Goal: Task Accomplishment & Management: Use online tool/utility

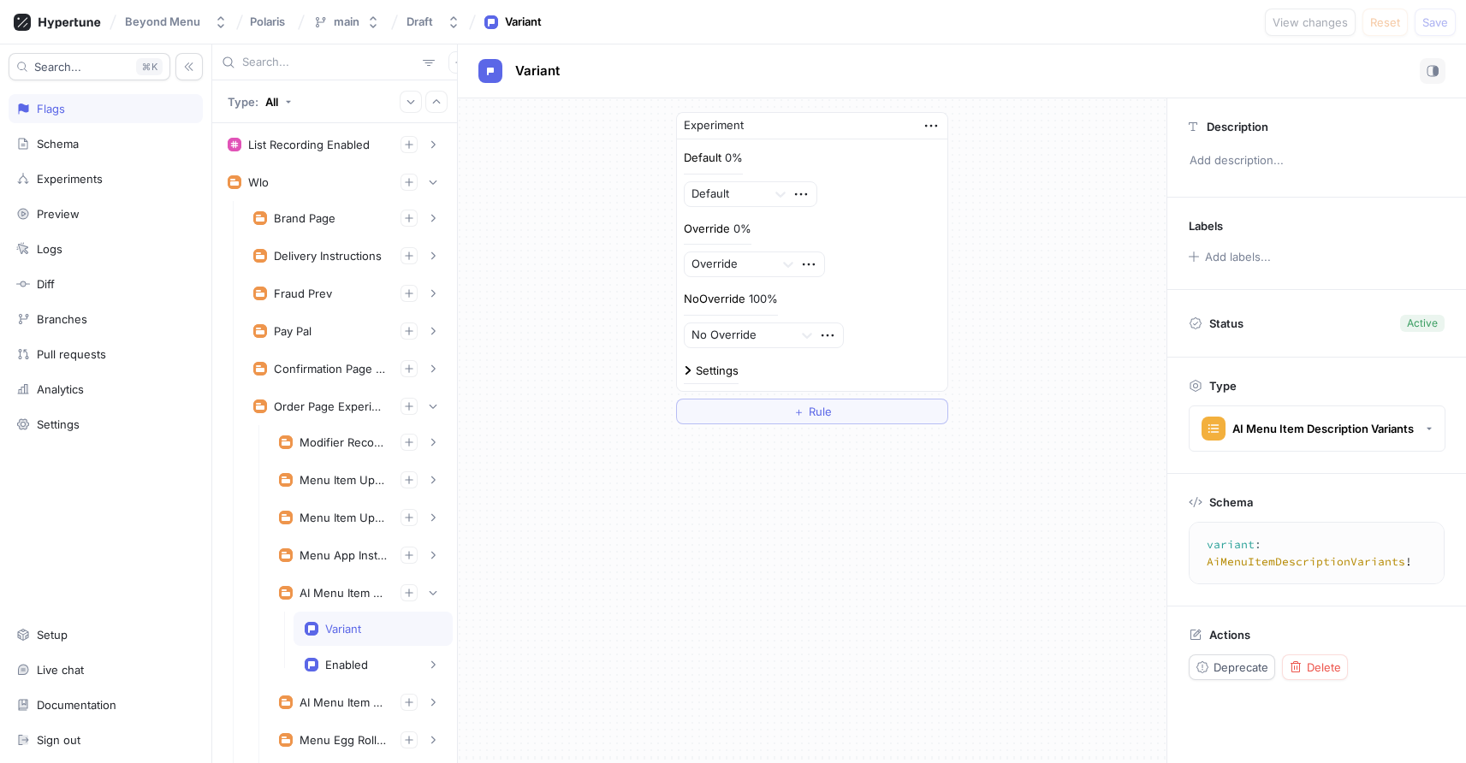
click at [273, 59] on input "text" at bounding box center [329, 62] width 174 height 17
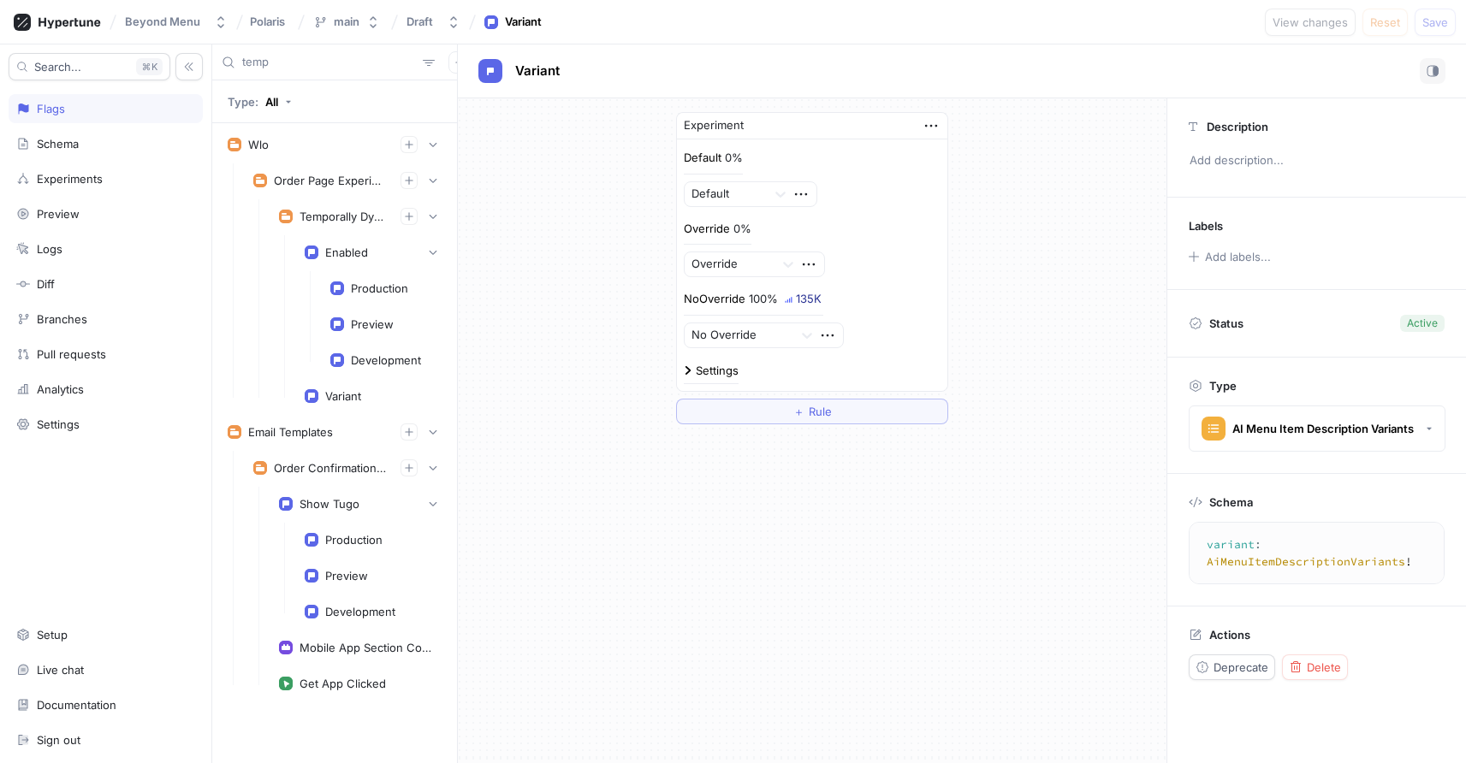
type input "temp"
click at [342, 213] on div "Temporally Dynamic Categories" at bounding box center [343, 217] width 87 height 14
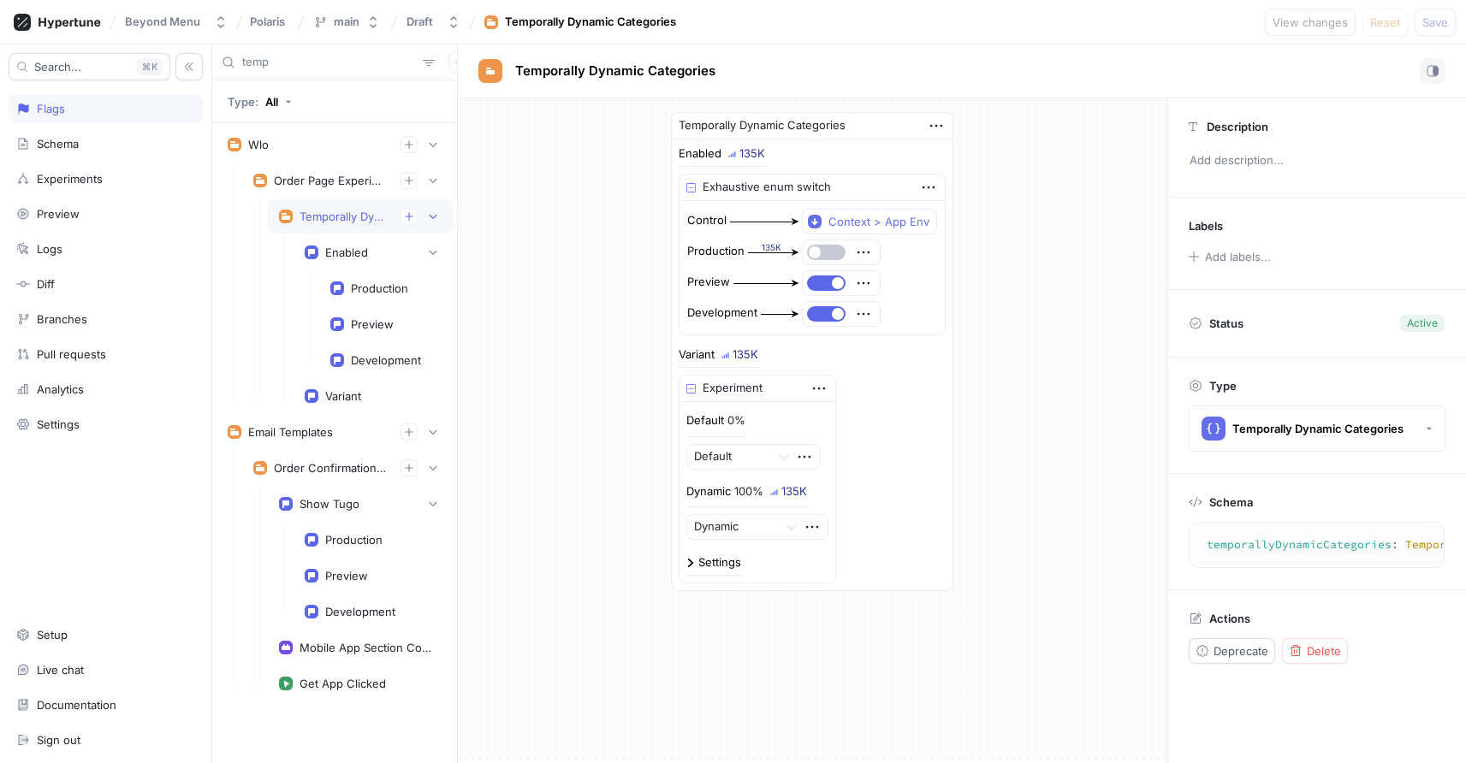
type textarea "temporallyDynamicCategories: TemporallyDynamicCategories!"
click at [360, 283] on div "Production" at bounding box center [379, 289] width 57 height 14
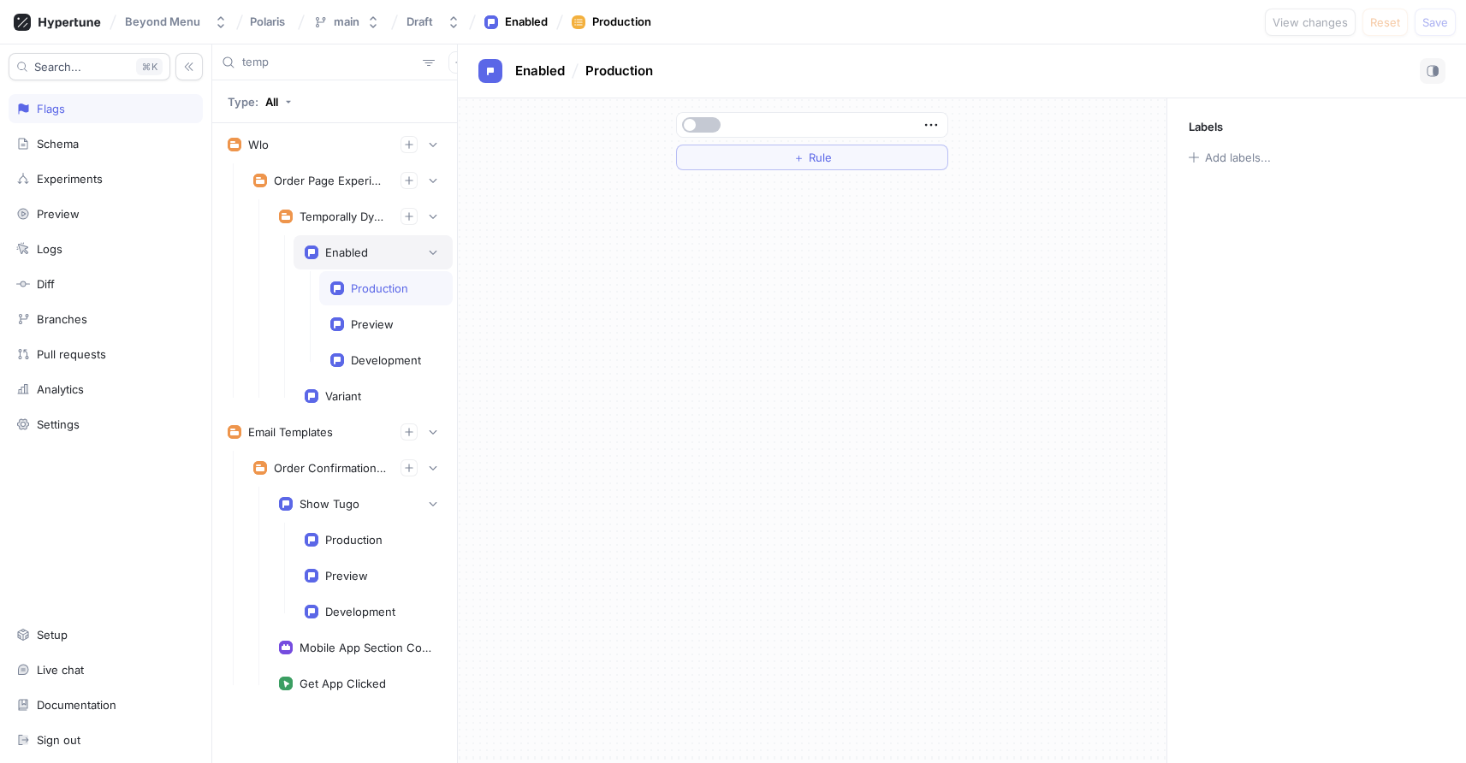
click at [358, 255] on div "Enabled" at bounding box center [346, 253] width 43 height 14
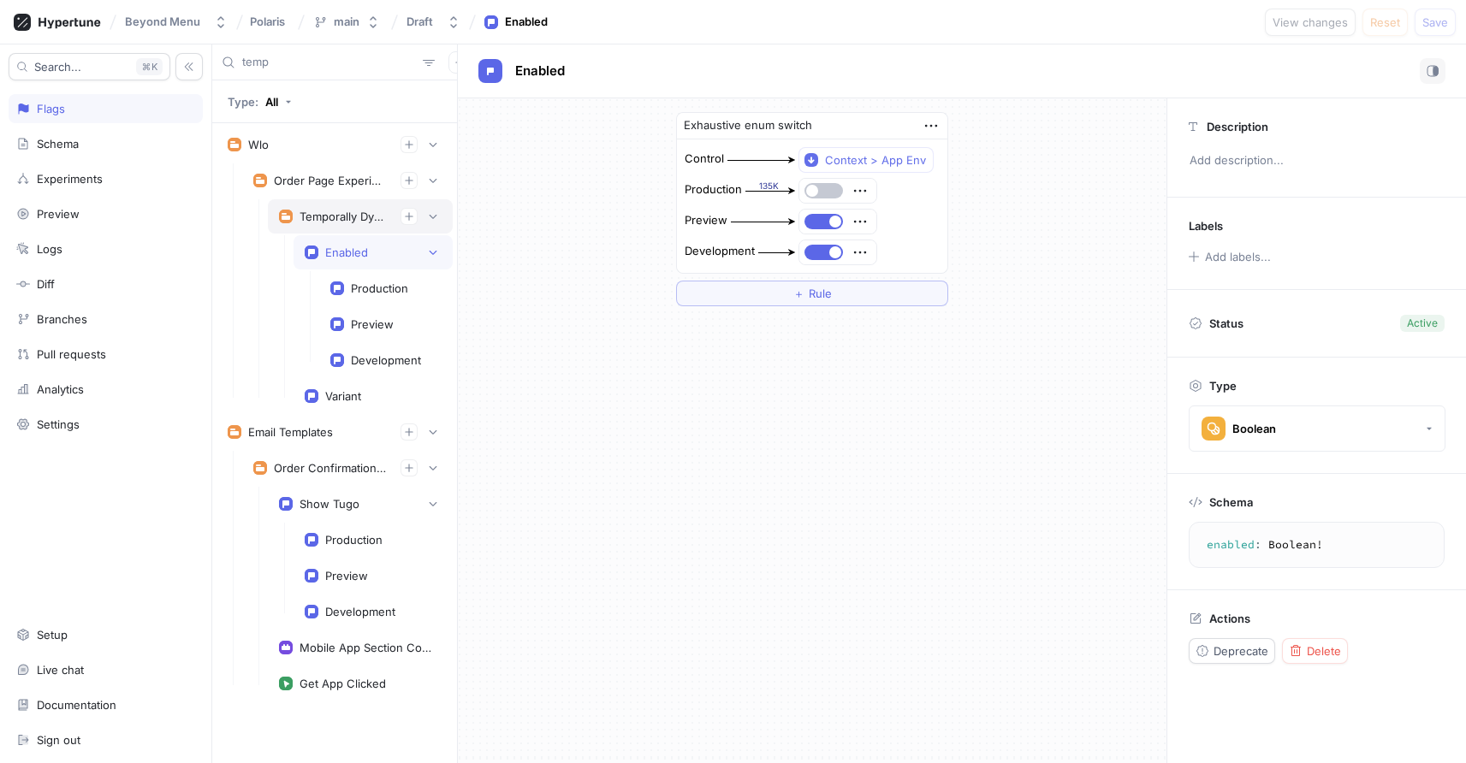
click at [344, 227] on div "Temporally Dynamic Categories" at bounding box center [360, 216] width 185 height 34
type textarea "temporallyDynamicCategories: TemporallyDynamicCategories!"
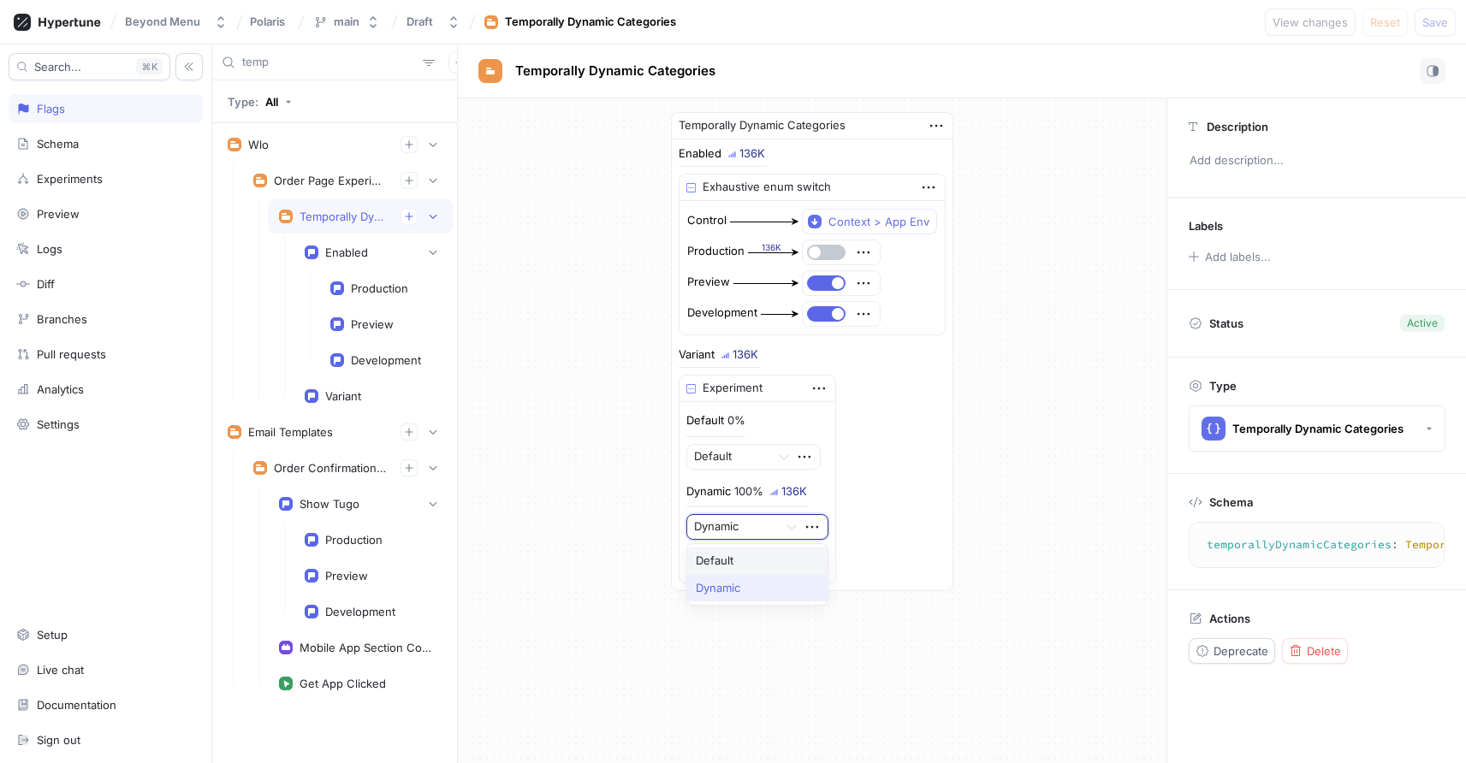
click at [736, 521] on div at bounding box center [732, 528] width 77 height 21
click at [736, 522] on div at bounding box center [732, 528] width 77 height 21
click at [68, 140] on div "Schema" at bounding box center [58, 144] width 42 height 14
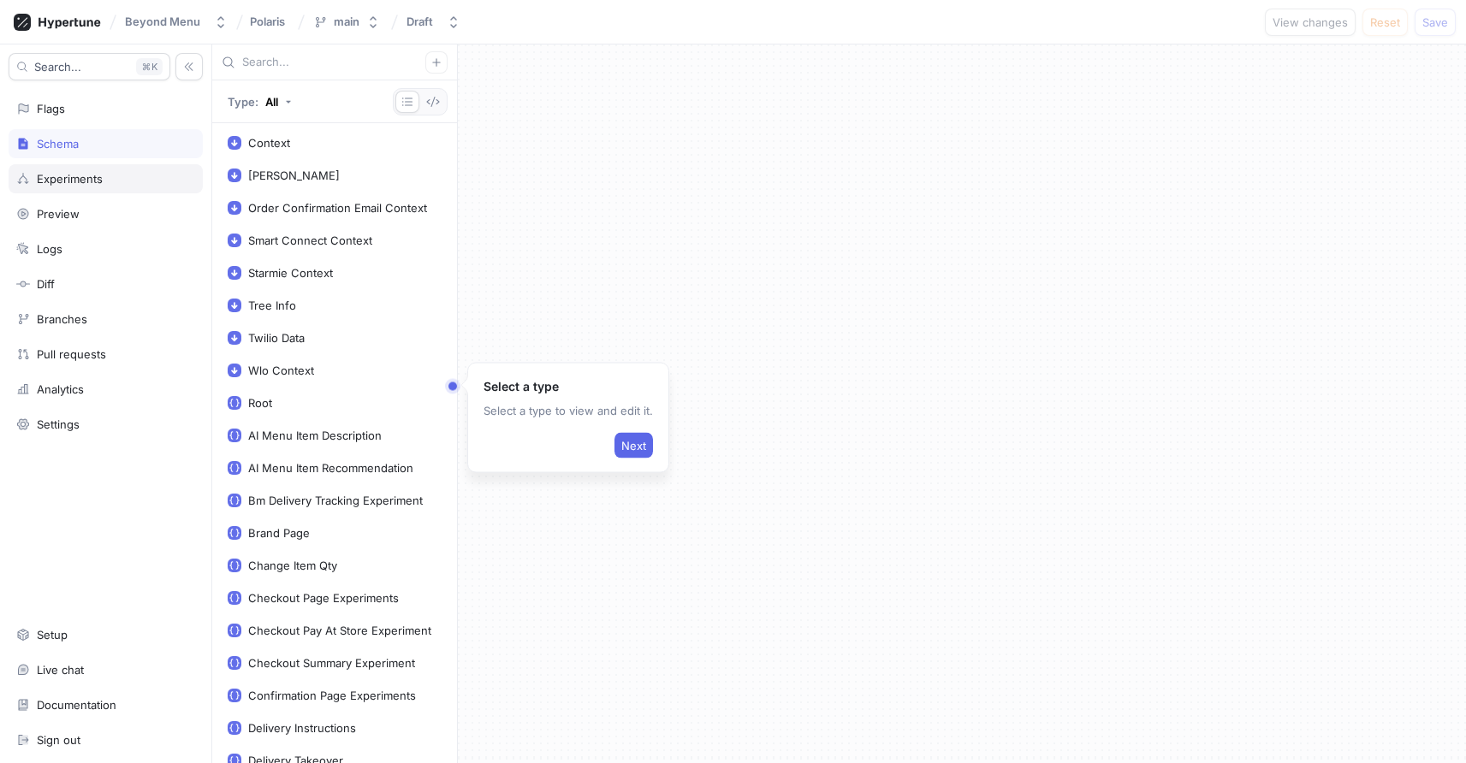
click at [65, 175] on div "Experiments" at bounding box center [70, 179] width 66 height 14
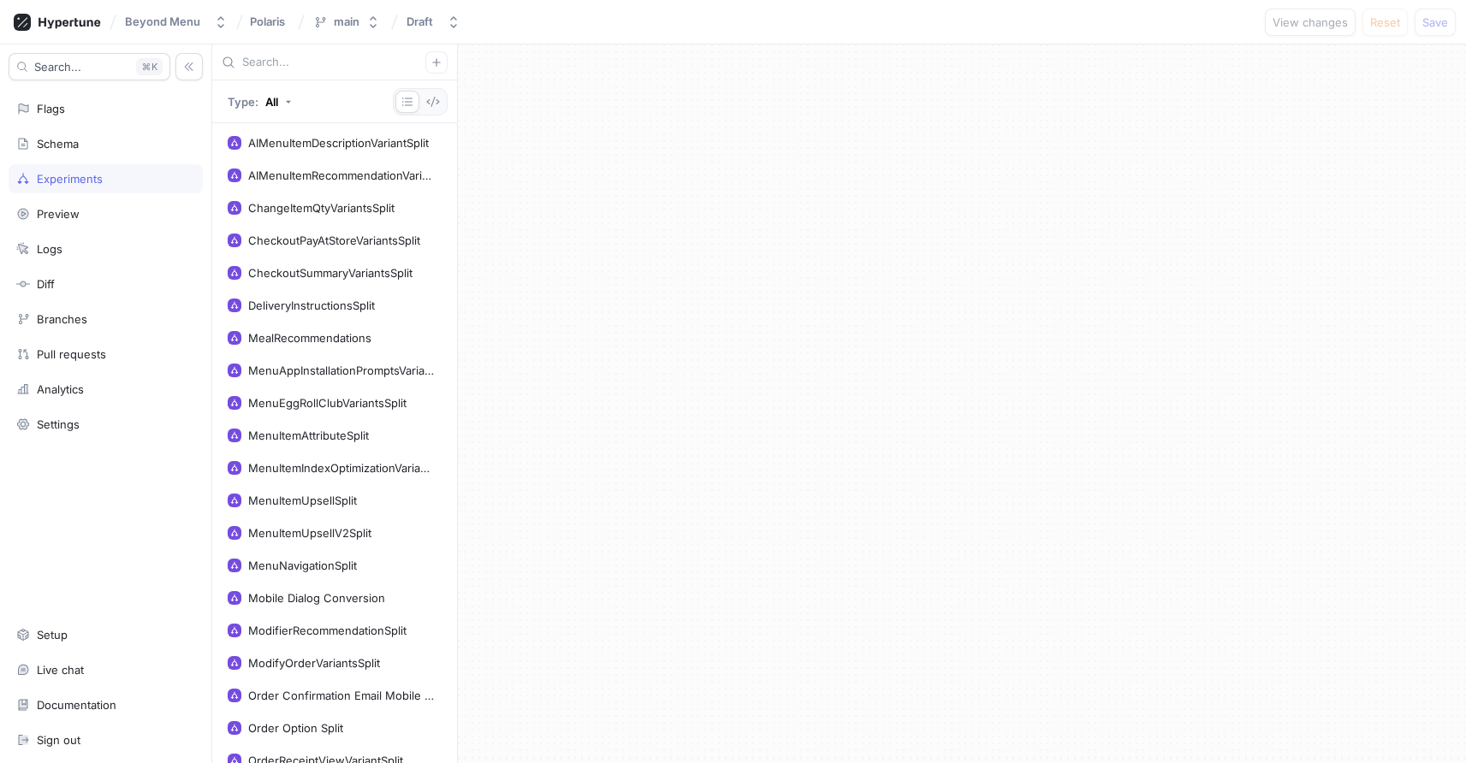
click at [245, 78] on div at bounding box center [334, 63] width 245 height 36
click at [258, 63] on input "text" at bounding box center [333, 62] width 183 height 17
type input "d"
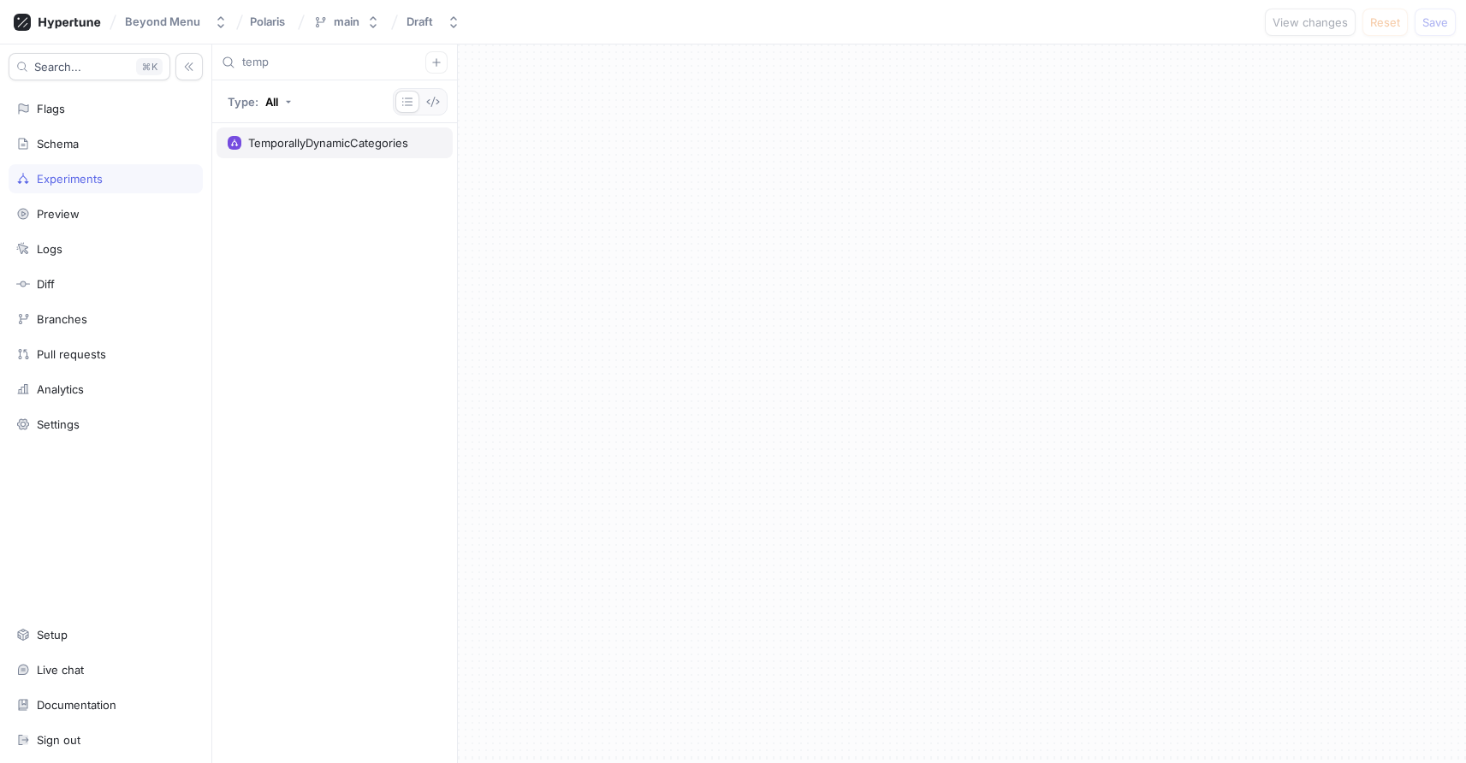
type input "temp"
click at [326, 149] on div "TemporallyDynamicCategories" at bounding box center [328, 143] width 160 height 14
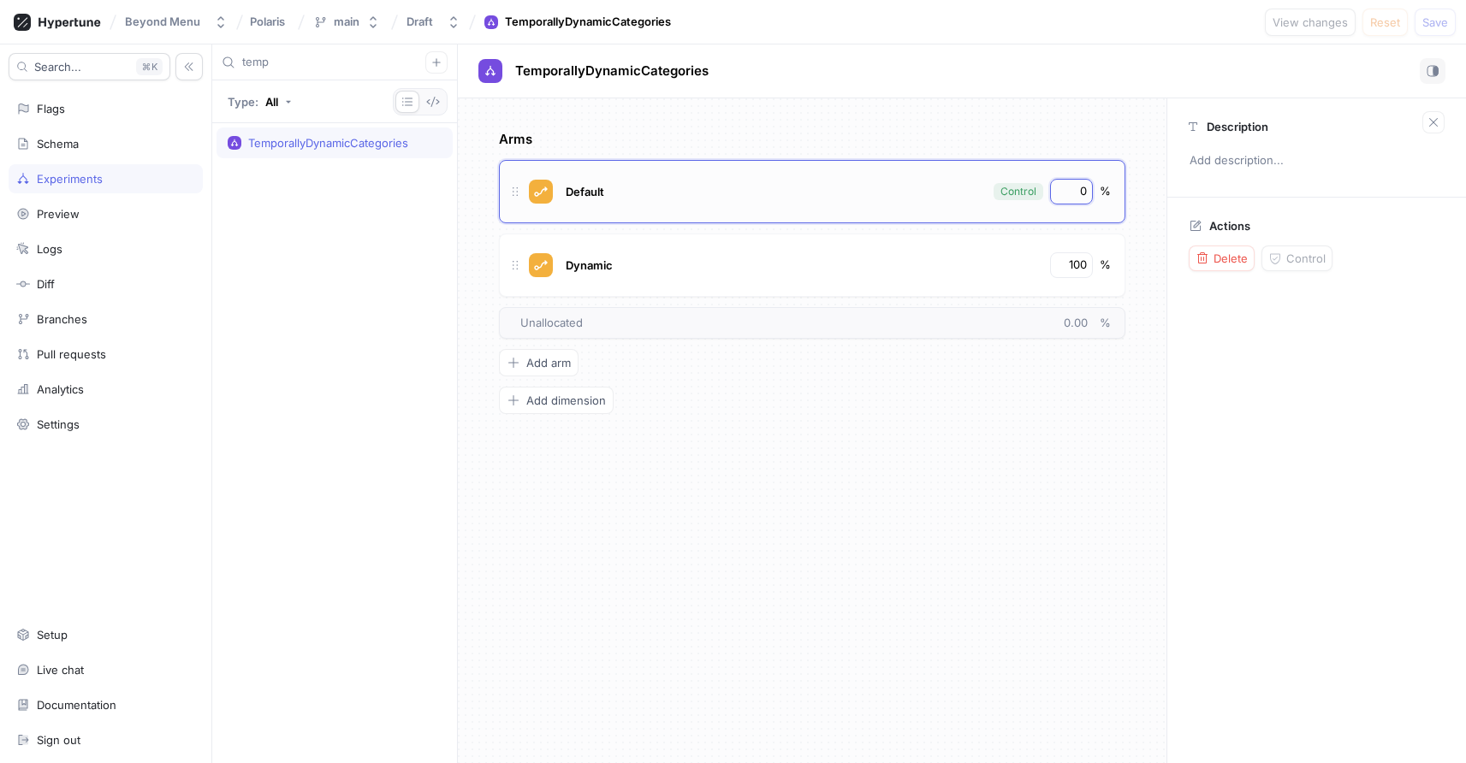
click at [1070, 196] on input "0" at bounding box center [1072, 191] width 29 height 17
type input "50"
click at [1065, 257] on input "100" at bounding box center [1072, 265] width 29 height 17
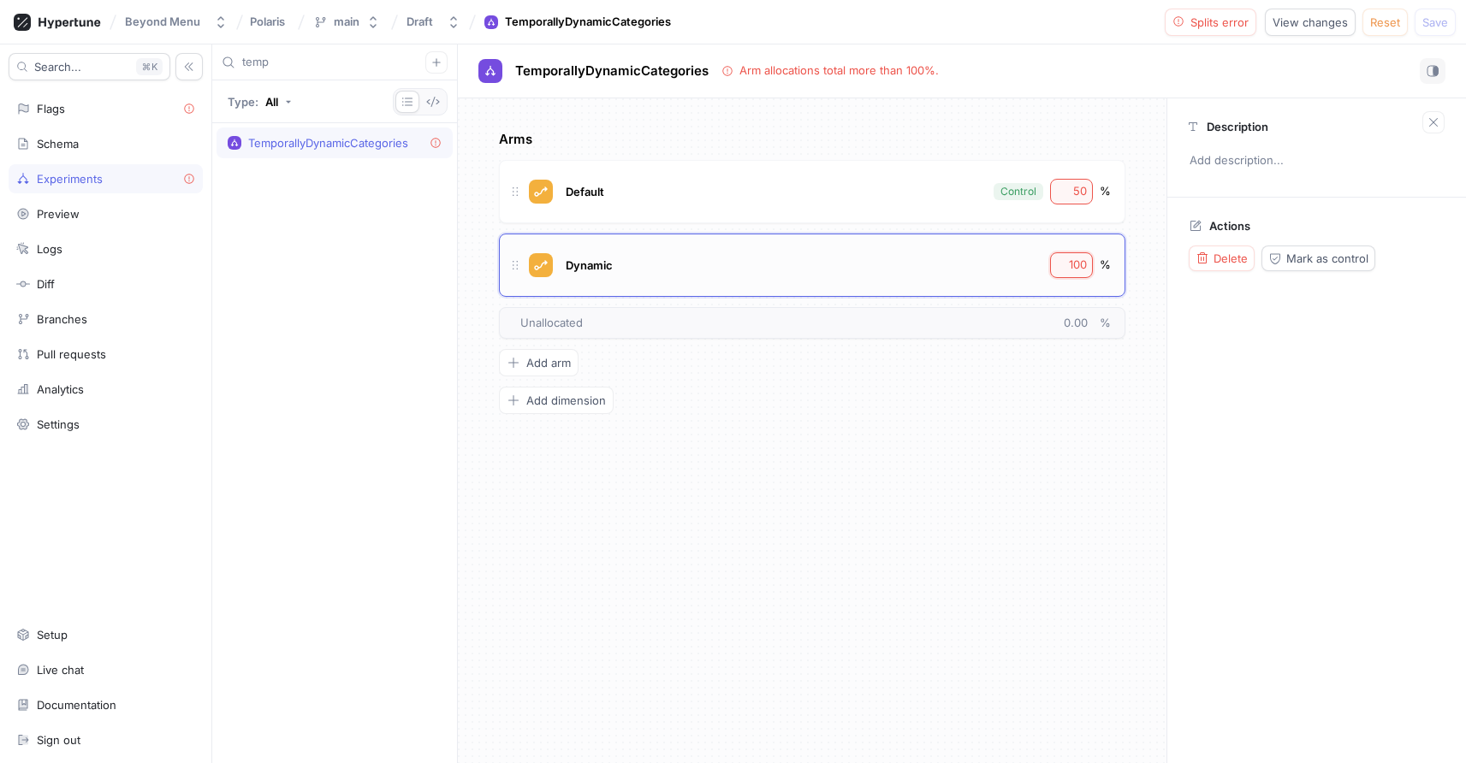
type input "5"
type input "50"
click at [1221, 33] on button "Logic error" at bounding box center [1211, 22] width 92 height 27
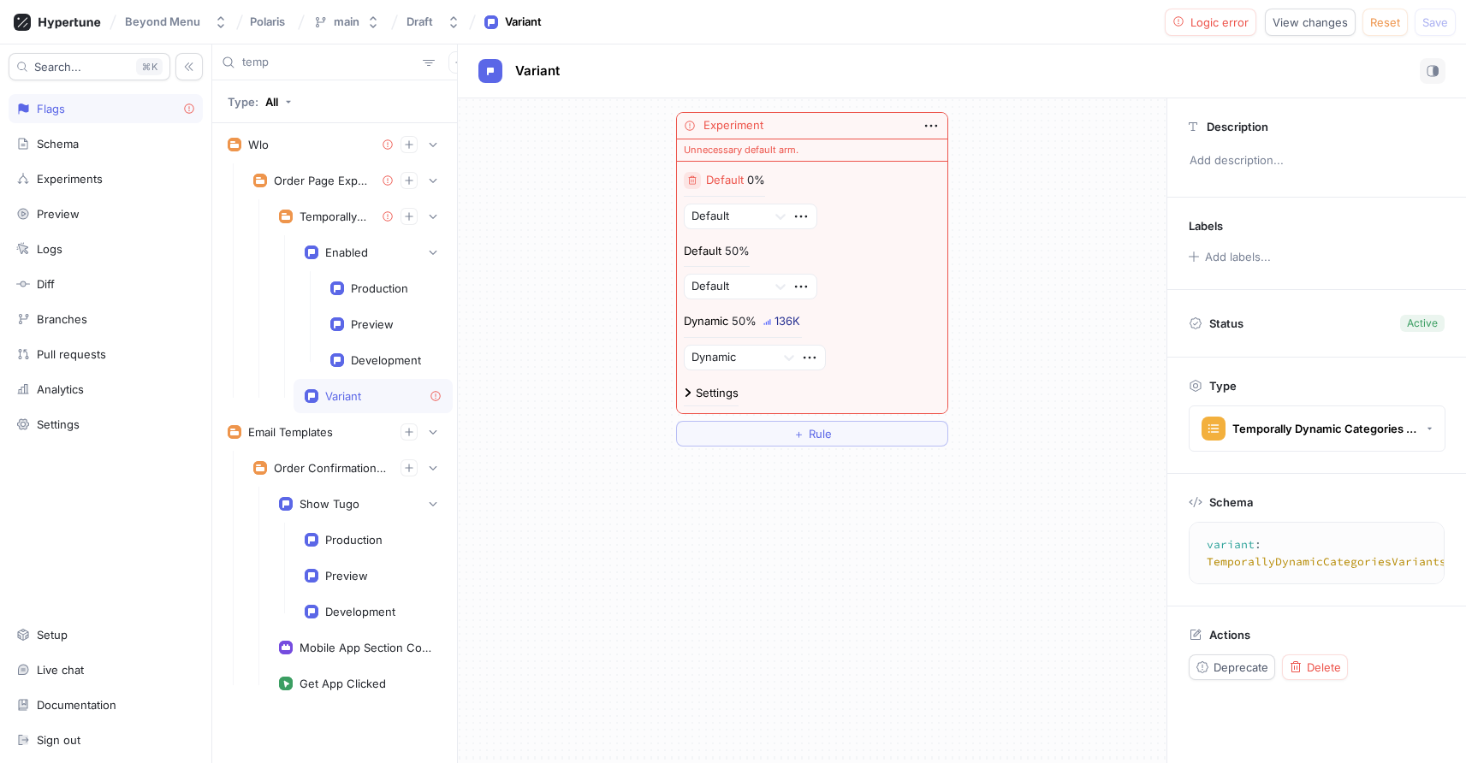
click at [692, 183] on icon "button" at bounding box center [693, 179] width 8 height 9
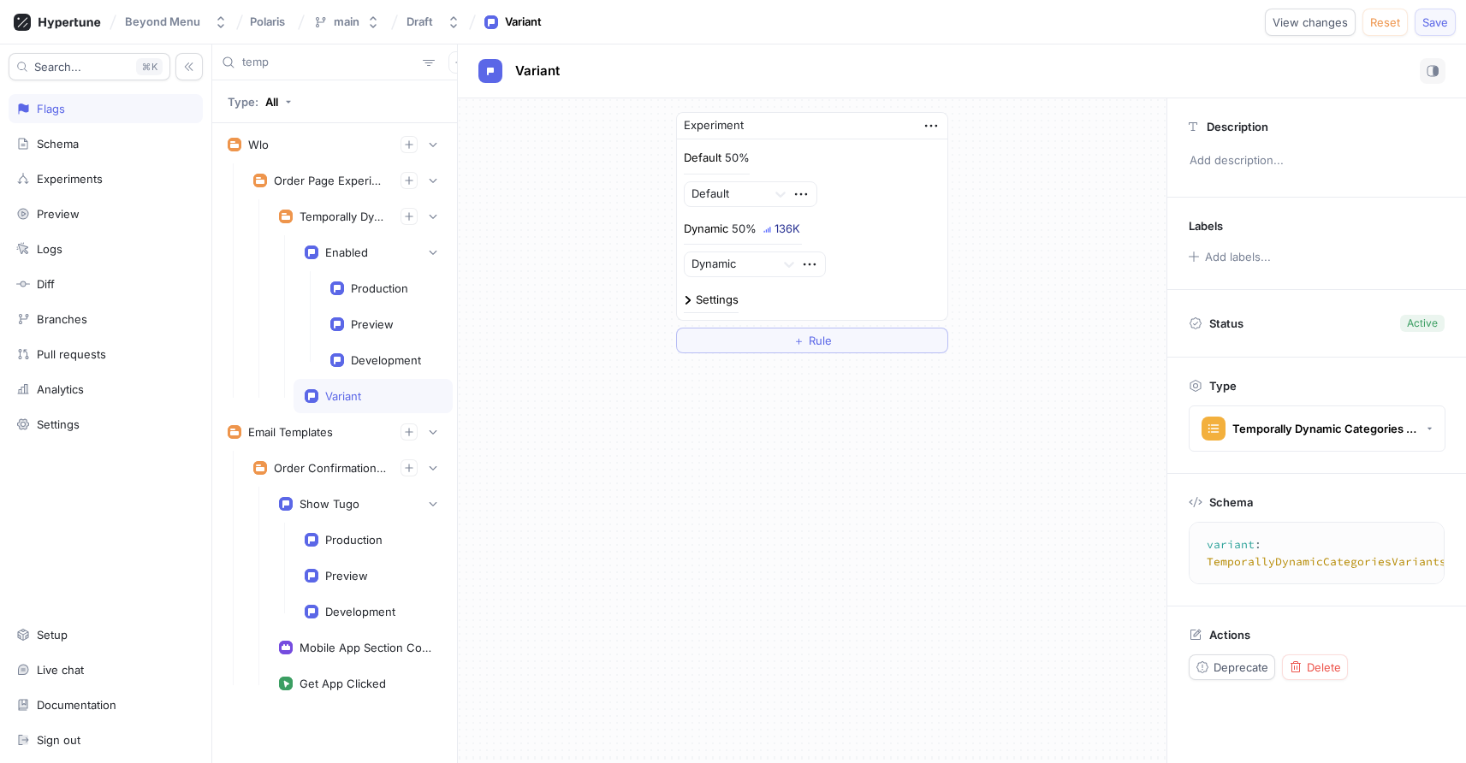
click at [1434, 17] on span "Save" at bounding box center [1436, 22] width 26 height 10
click at [349, 259] on div "Enabled" at bounding box center [373, 252] width 137 height 17
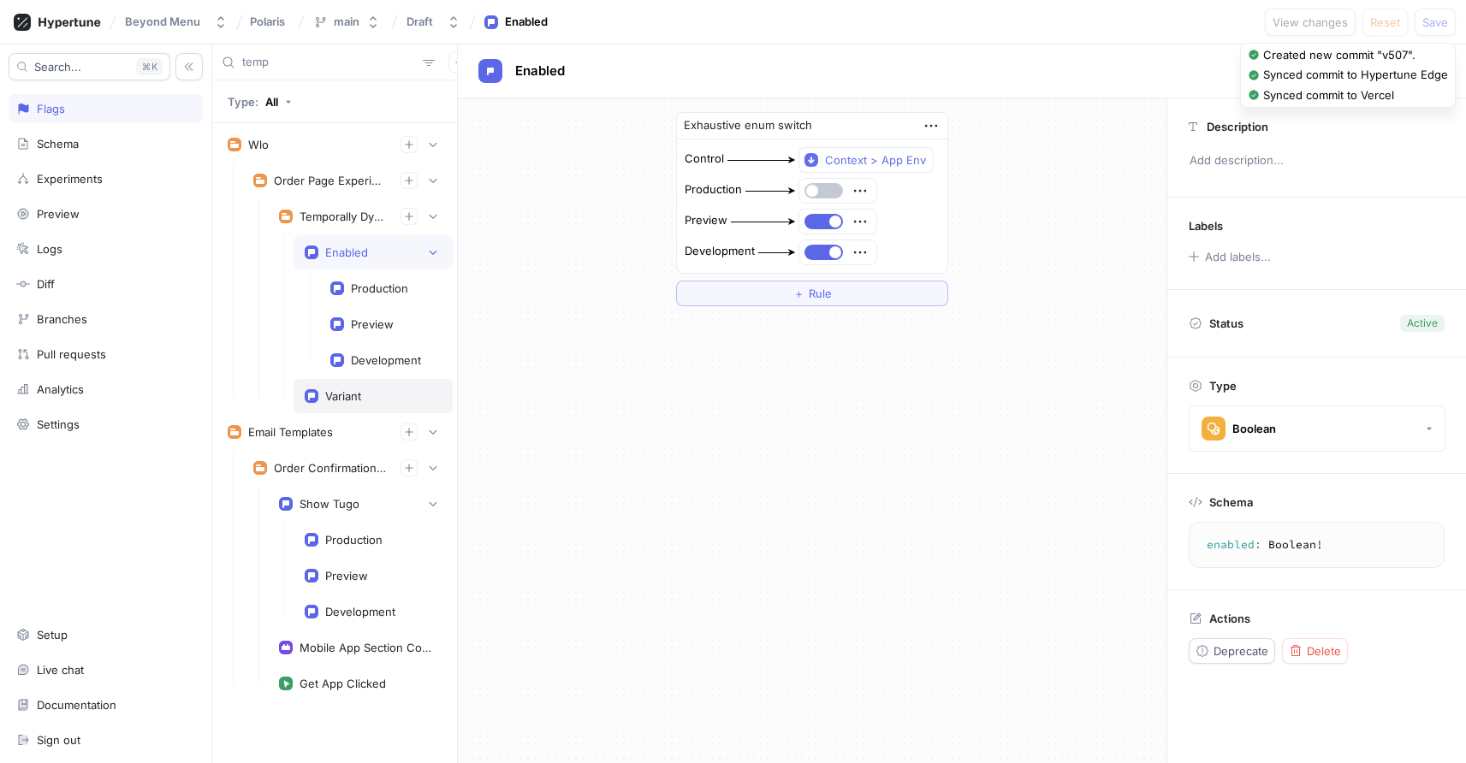
click at [318, 389] on div "Variant" at bounding box center [373, 396] width 137 height 14
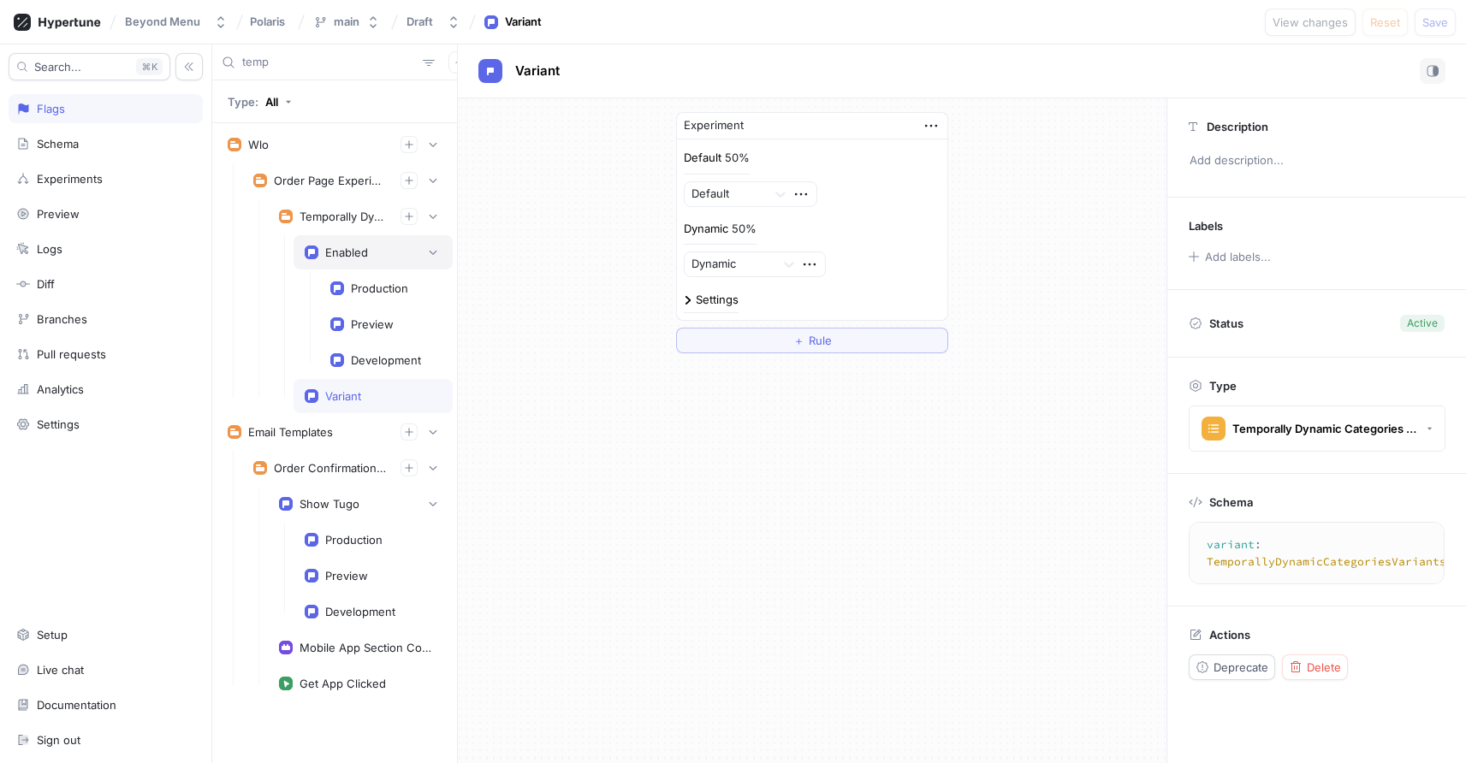
click at [352, 253] on div "Enabled" at bounding box center [346, 253] width 43 height 14
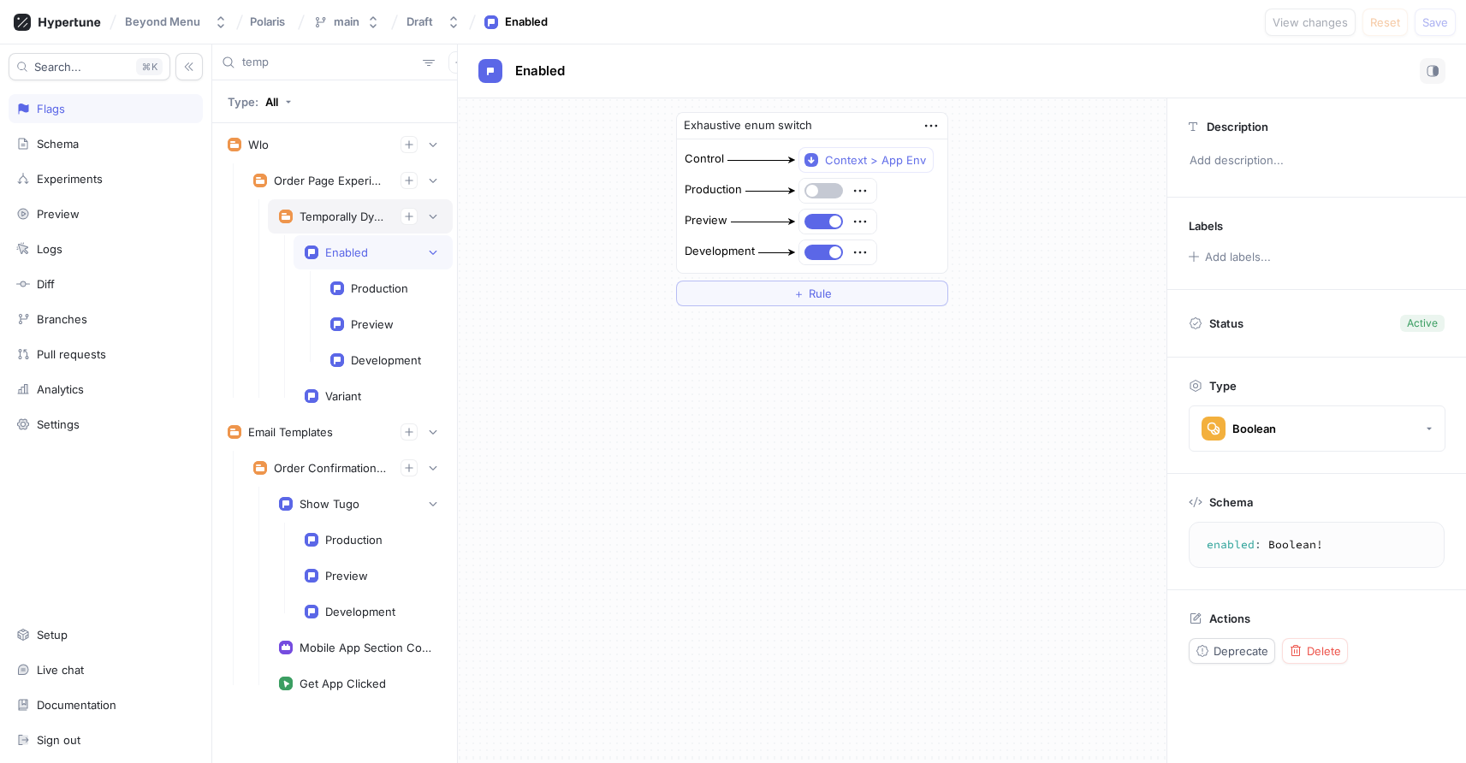
click at [337, 210] on div "Temporally Dynamic Categories" at bounding box center [343, 217] width 87 height 14
type textarea "temporallyDynamicCategories: TemporallyDynamicCategories!"
